Goal: Communication & Community: Answer question/provide support

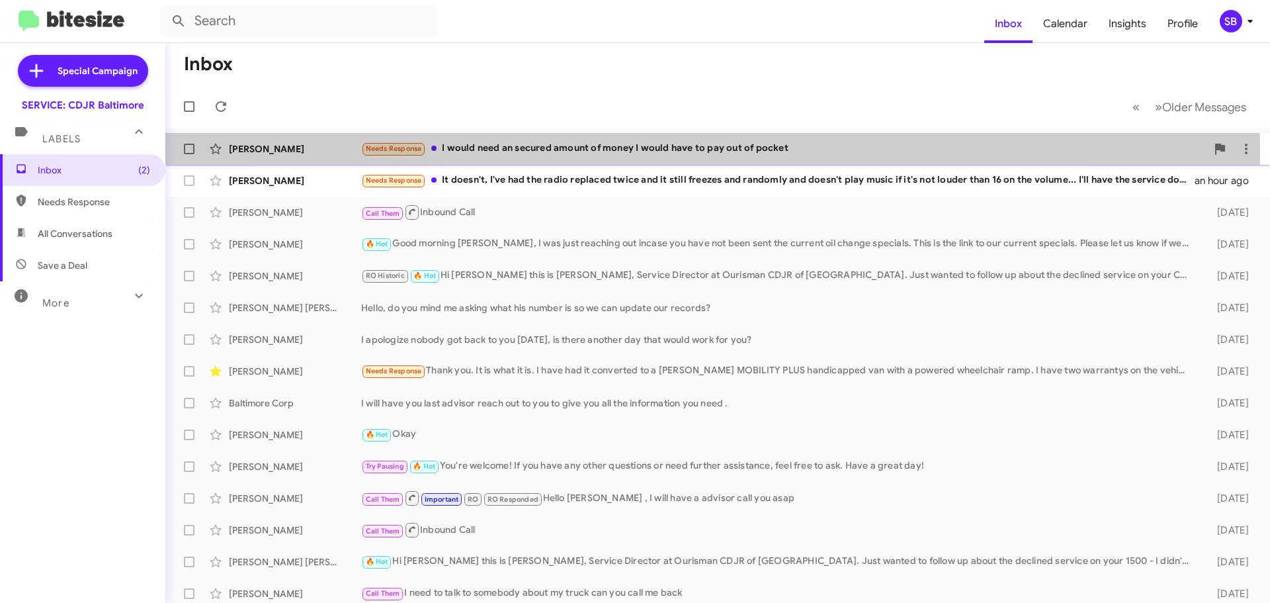
click at [672, 151] on div "Needs Response I would need an secured amount of money I would have to pay out …" at bounding box center [783, 148] width 845 height 15
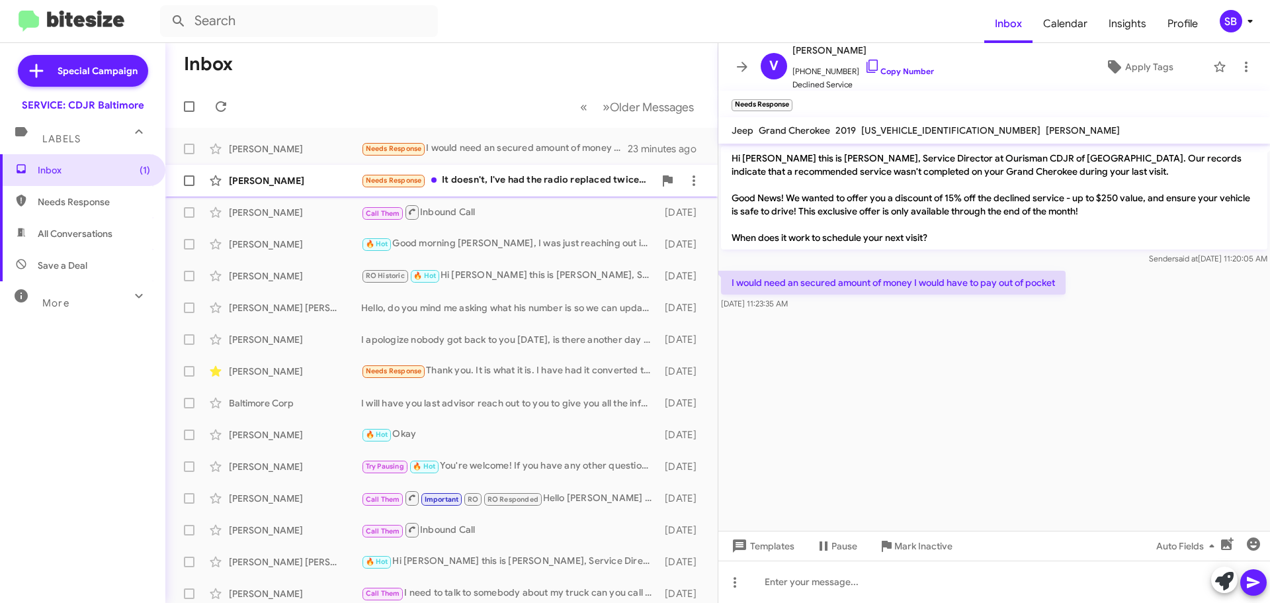
click at [556, 185] on div "Needs Response It doesn't, I've had the radio replaced twice and it still freez…" at bounding box center [507, 180] width 293 height 15
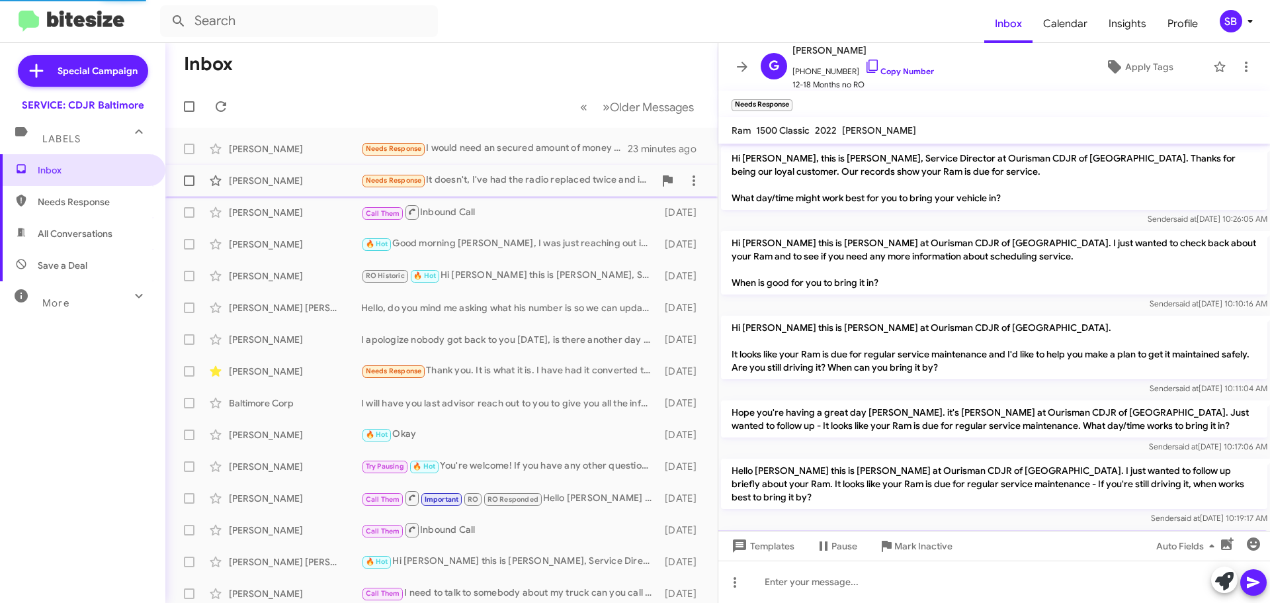
scroll to position [62, 0]
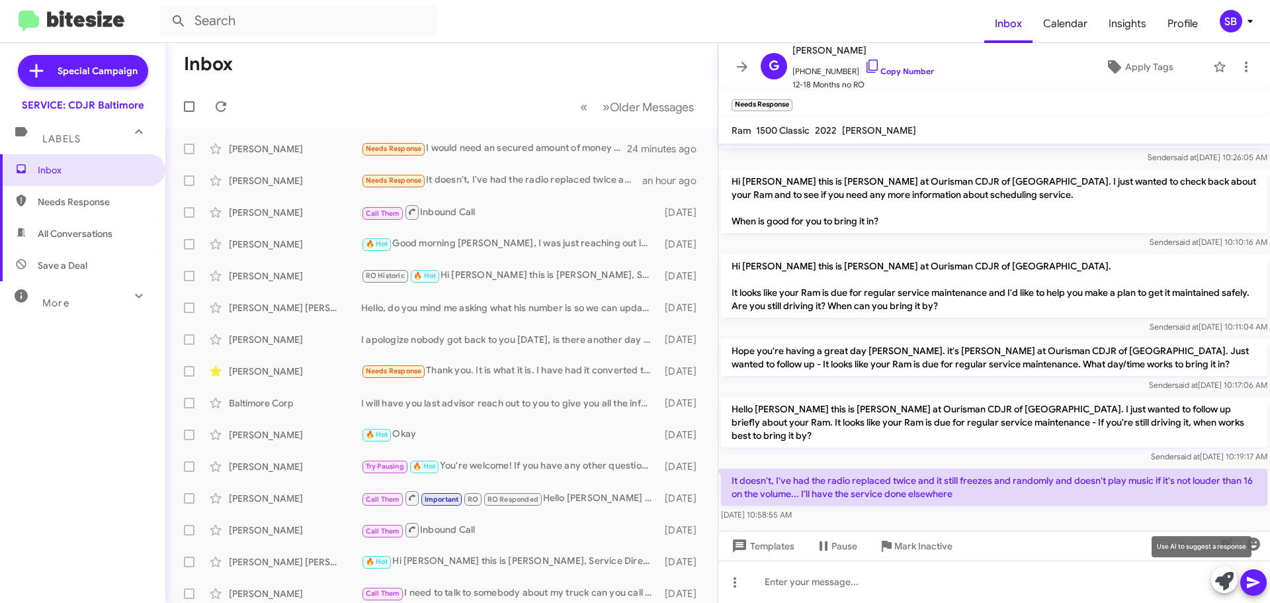
click at [1227, 581] on icon at bounding box center [1224, 580] width 19 height 19
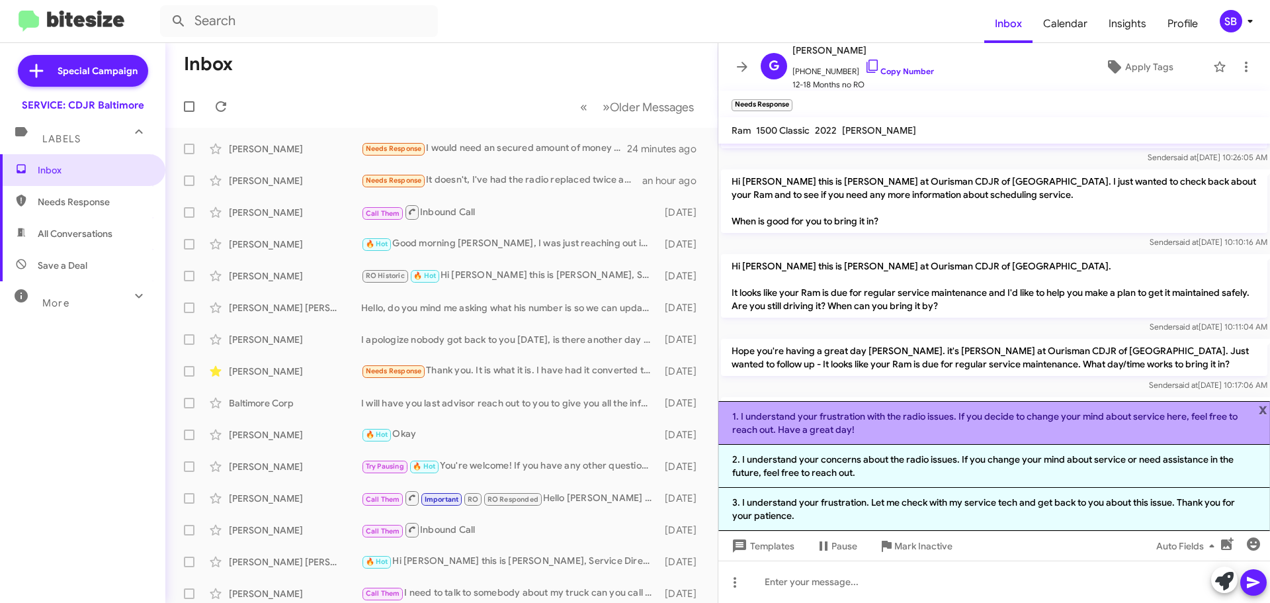
click at [991, 421] on li "1. I understand your frustration with the radio issues. If you decide to change…" at bounding box center [994, 423] width 552 height 44
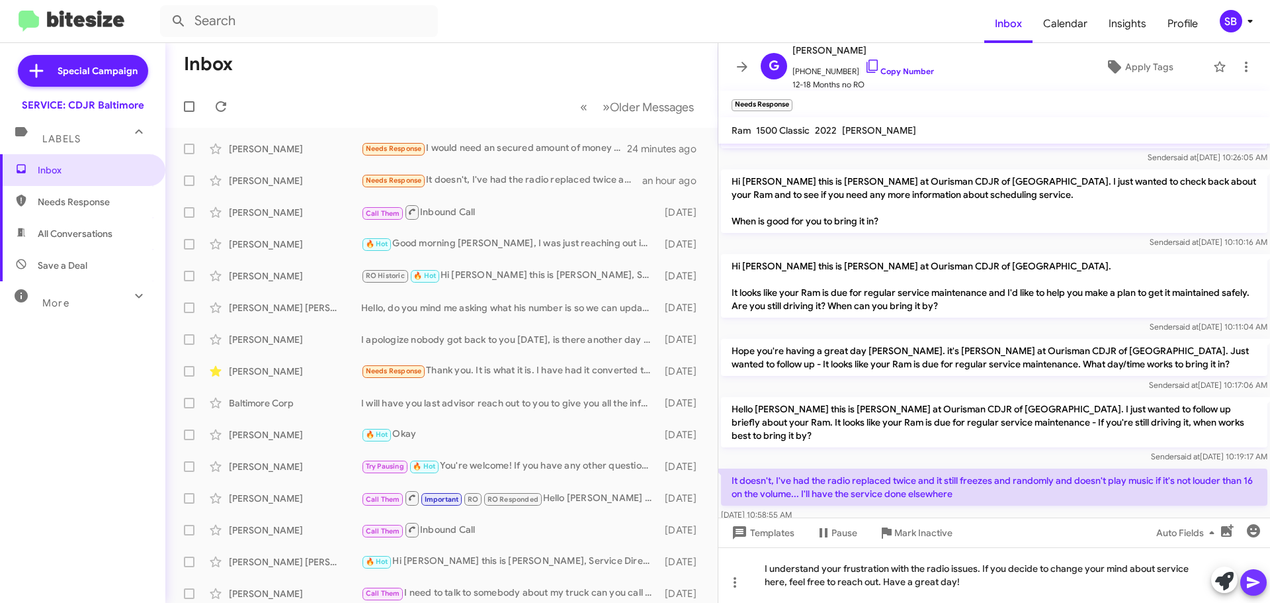
click at [1260, 581] on icon at bounding box center [1253, 582] width 16 height 16
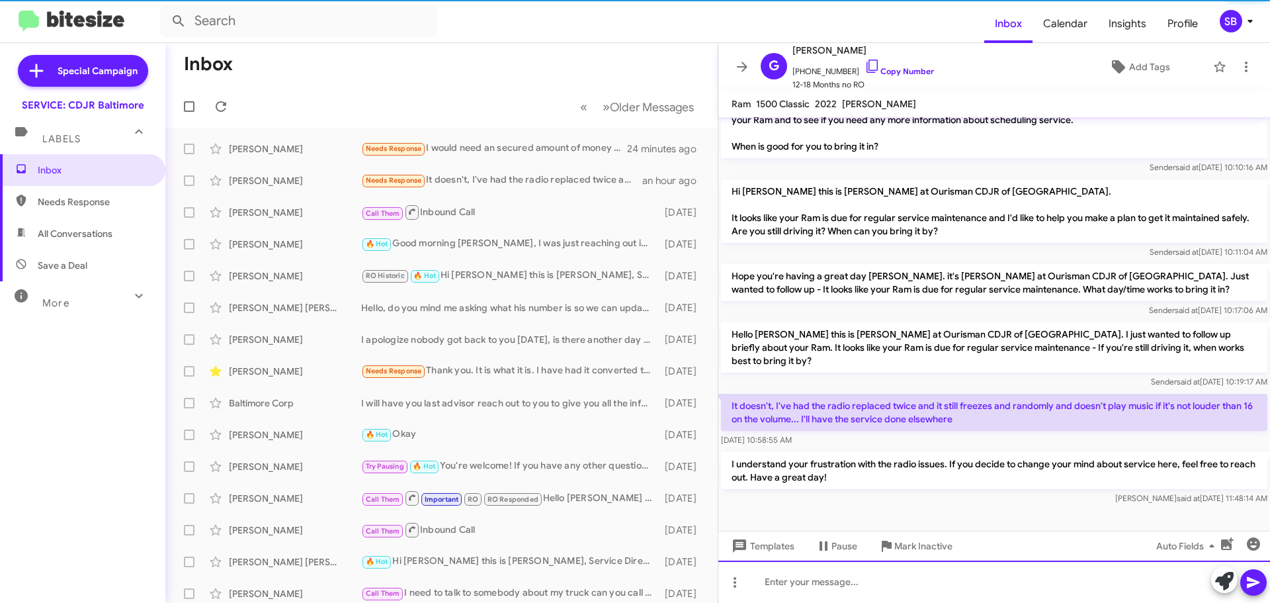
scroll to position [97, 0]
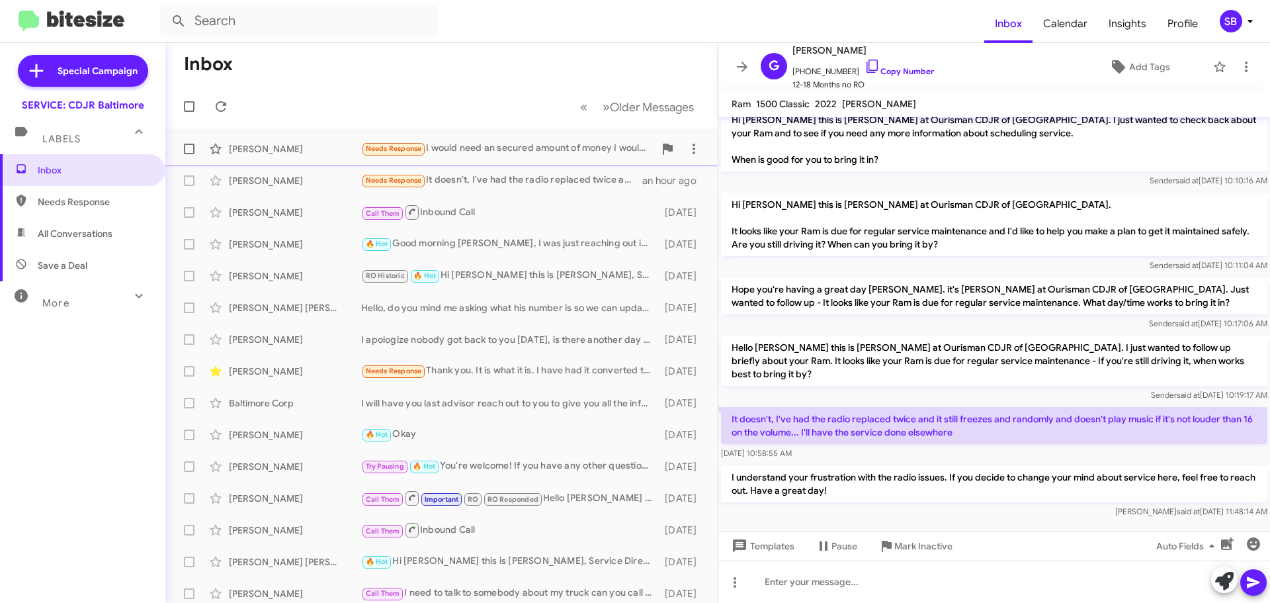
click at [489, 157] on div "[PERSON_NAME] Needs Response I would need an secured amount of money I would ha…" at bounding box center [441, 149] width 531 height 26
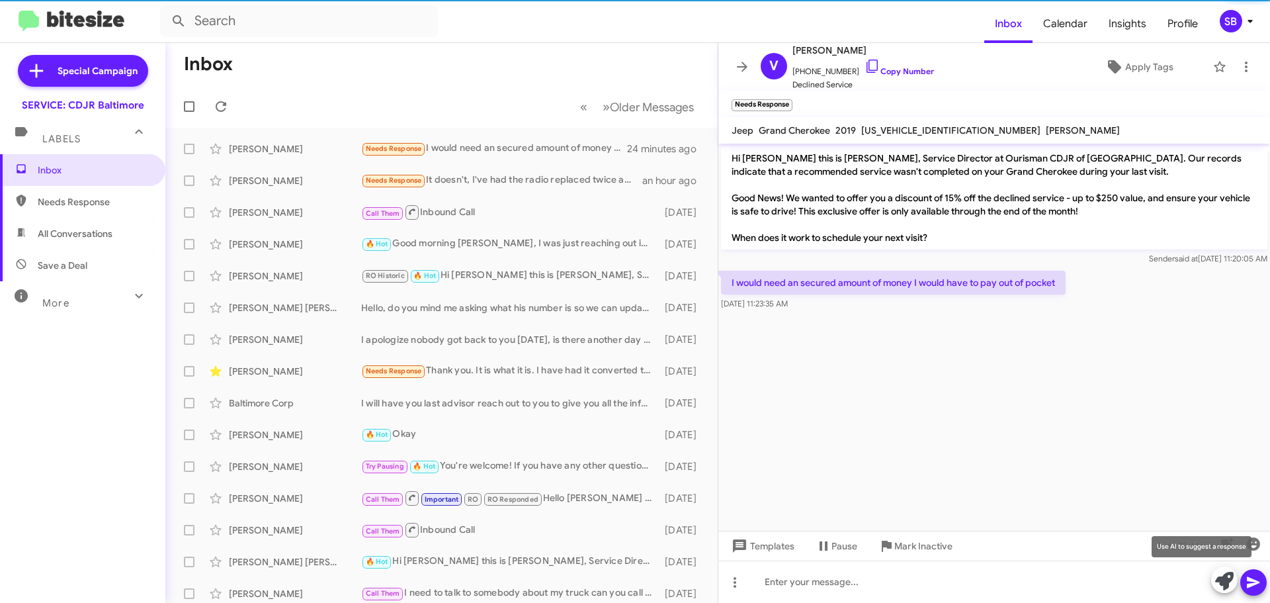
click at [1222, 591] on span at bounding box center [1224, 580] width 19 height 29
